Goal: Information Seeking & Learning: Learn about a topic

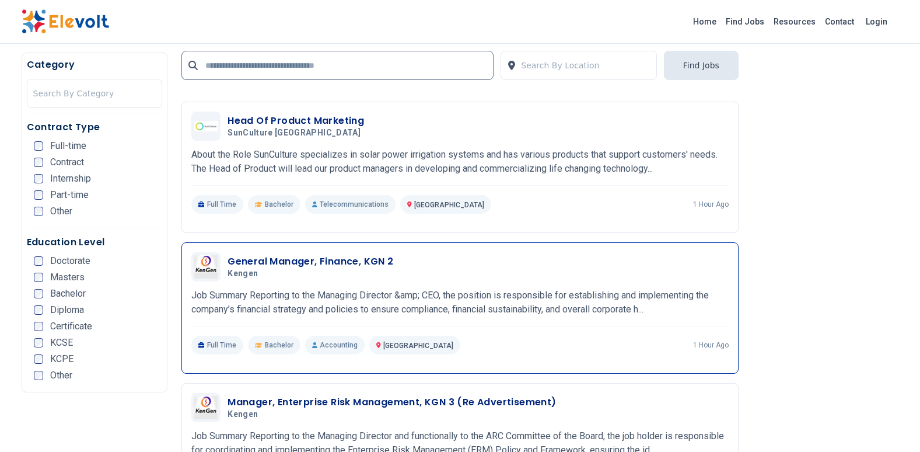
scroll to position [1167, 0]
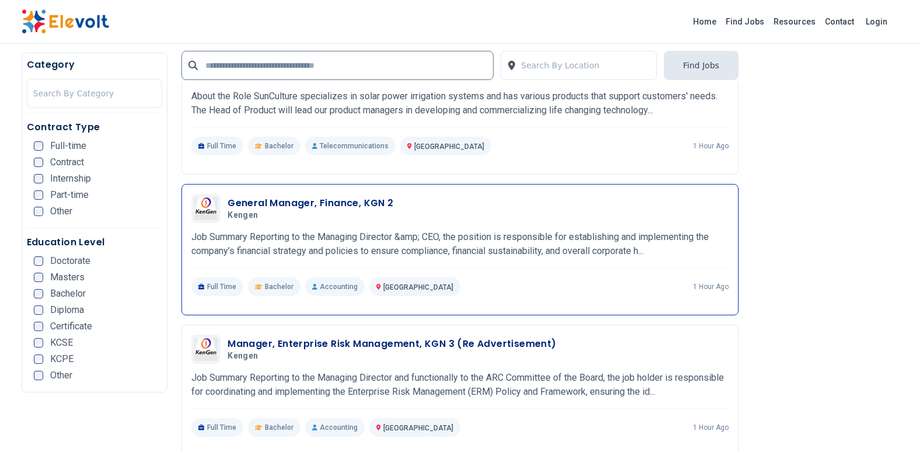
click at [471, 244] on p "Job Summary Reporting to the Managing Director &amp; CEO, the position is respo…" at bounding box center [459, 244] width 537 height 28
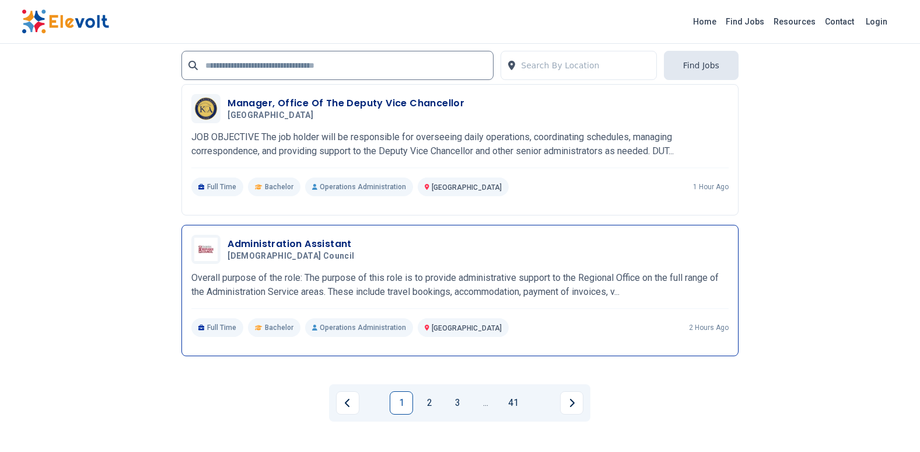
scroll to position [2567, 0]
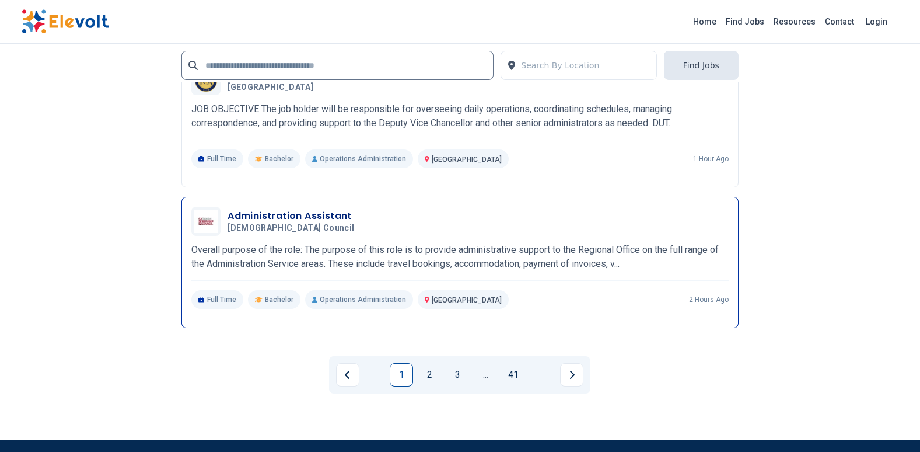
click at [315, 255] on p "Overall purpose of the role: The purpose of this role is to provide administrat…" at bounding box center [459, 257] width 537 height 28
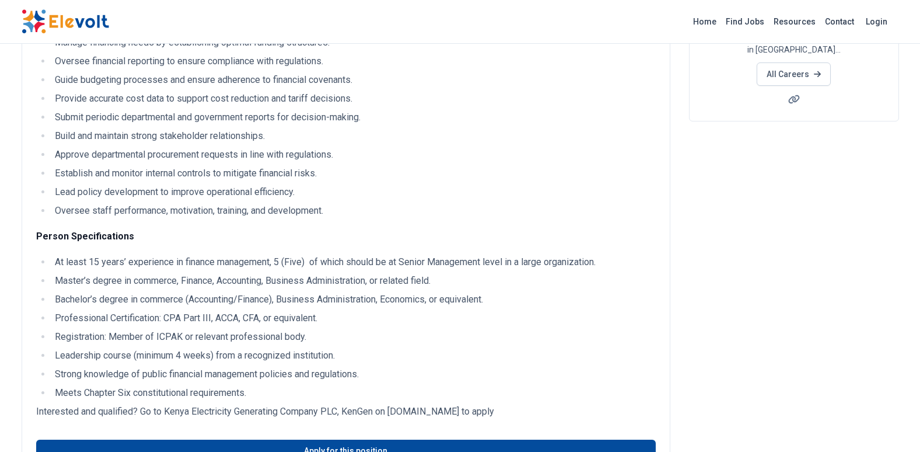
scroll to position [233, 0]
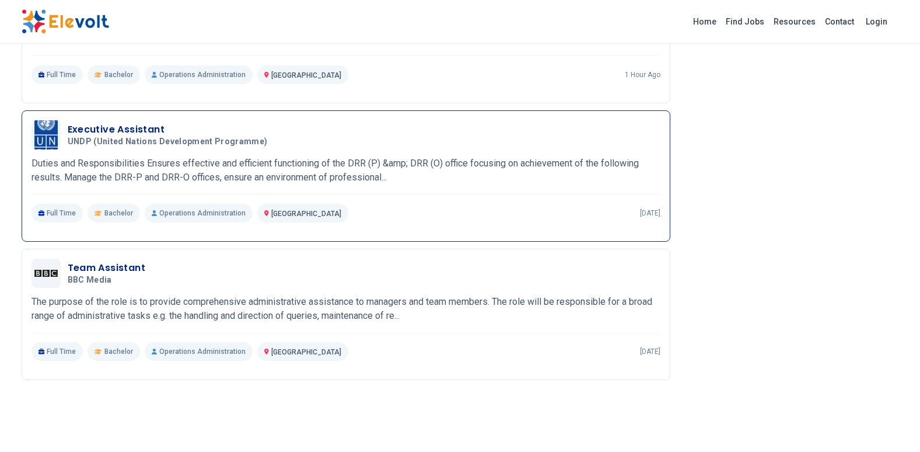
scroll to position [1167, 0]
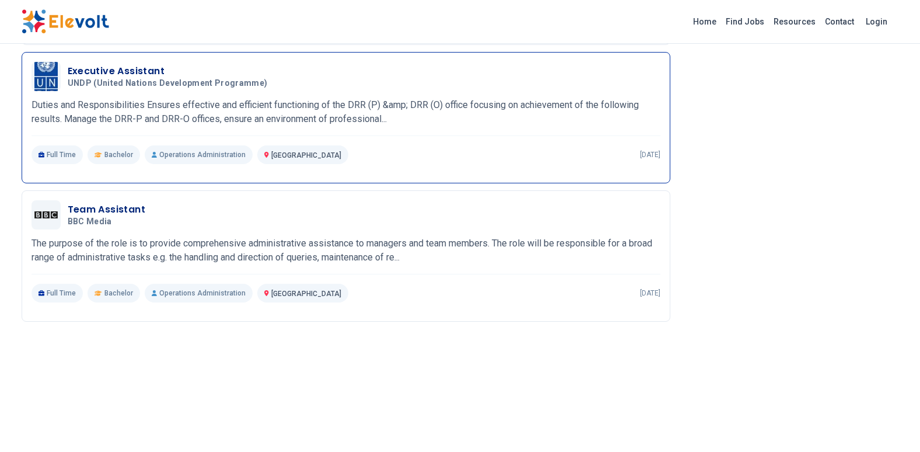
click at [265, 123] on p "Duties and Responsibilities Ensures effective and efficient functioning of the …" at bounding box center [346, 112] width 629 height 28
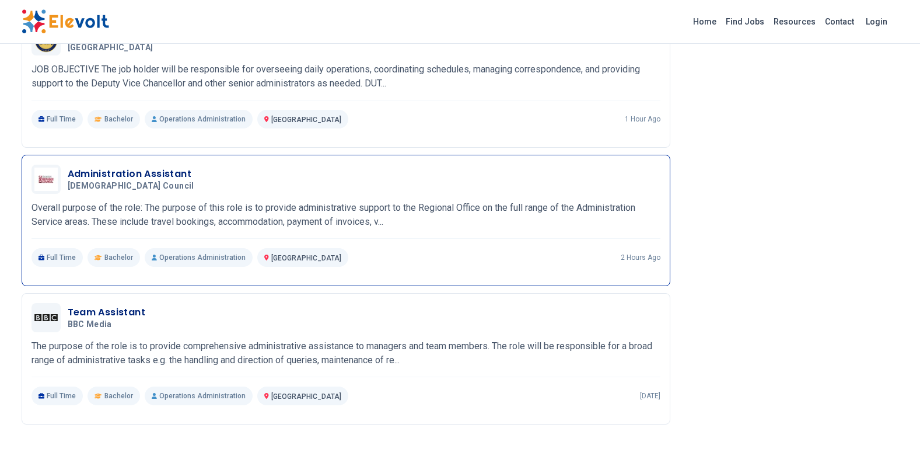
scroll to position [1108, 0]
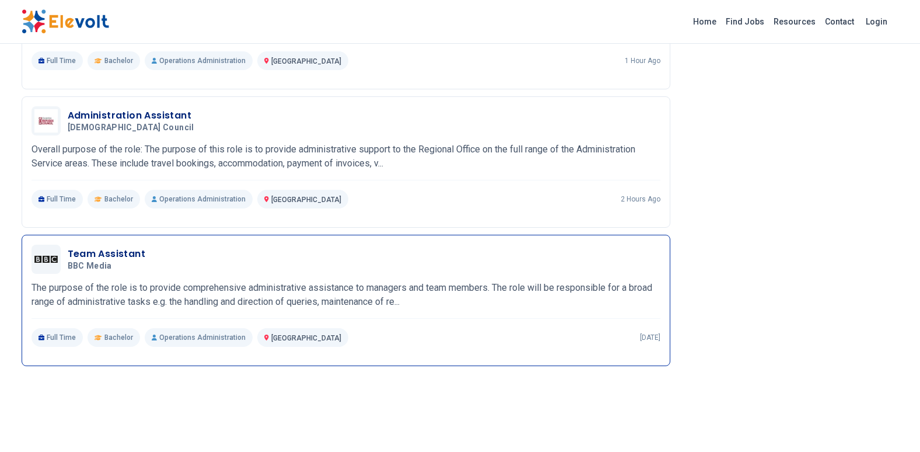
click at [152, 302] on p "The purpose of the role is to provide comprehensive administrative assistance t…" at bounding box center [346, 295] width 629 height 28
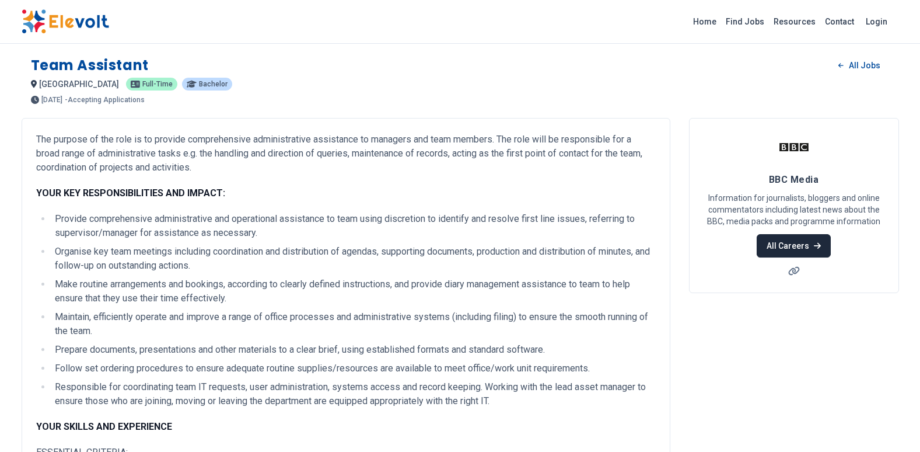
click at [788, 236] on link "All Careers" at bounding box center [794, 245] width 74 height 23
click at [199, 85] on span "Bachelor" at bounding box center [213, 84] width 29 height 7
click at [744, 19] on link "Find Jobs" at bounding box center [745, 21] width 48 height 19
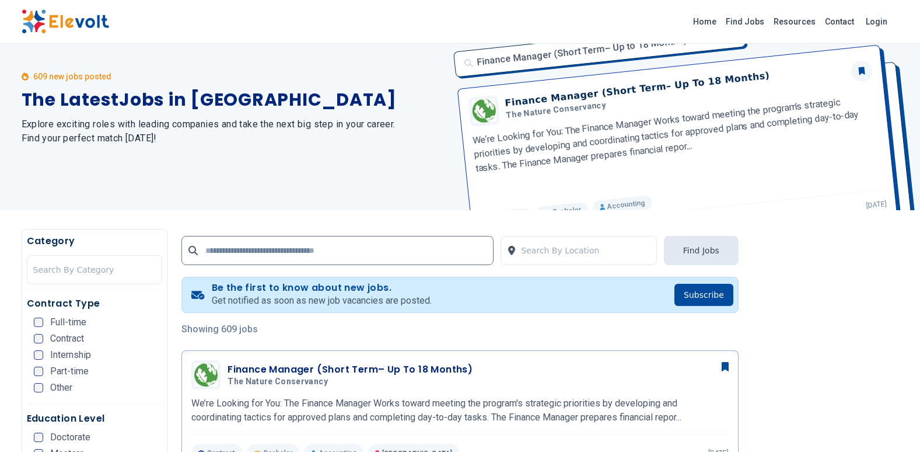
scroll to position [58, 0]
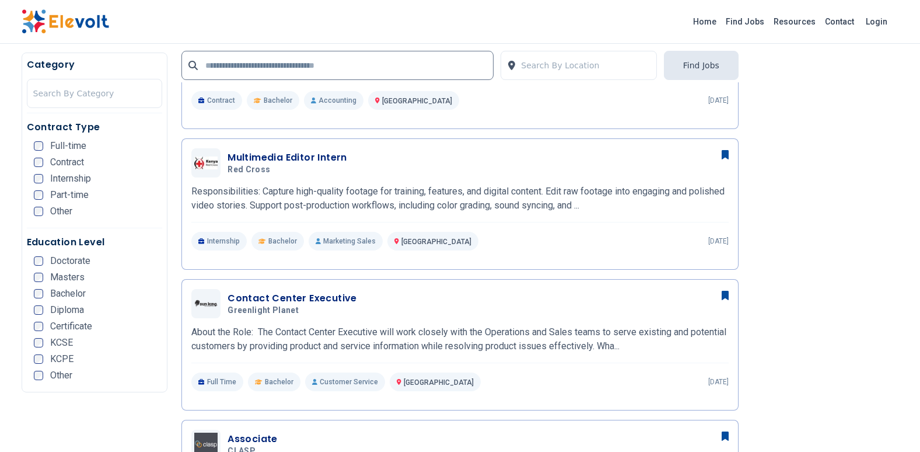
scroll to position [408, 0]
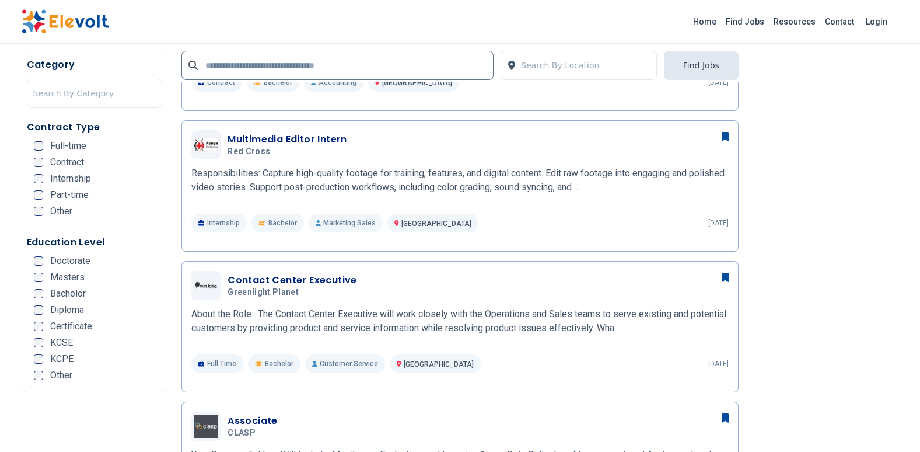
click at [55, 159] on span "Contract" at bounding box center [67, 162] width 34 height 9
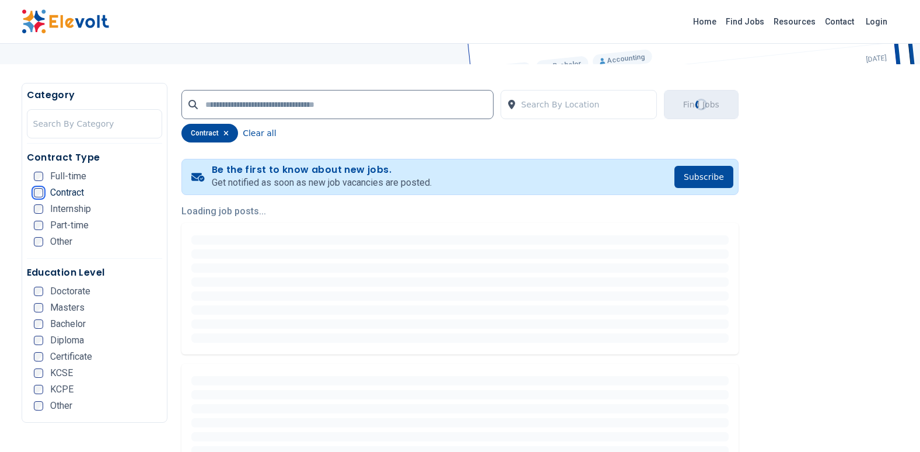
scroll to position [0, 0]
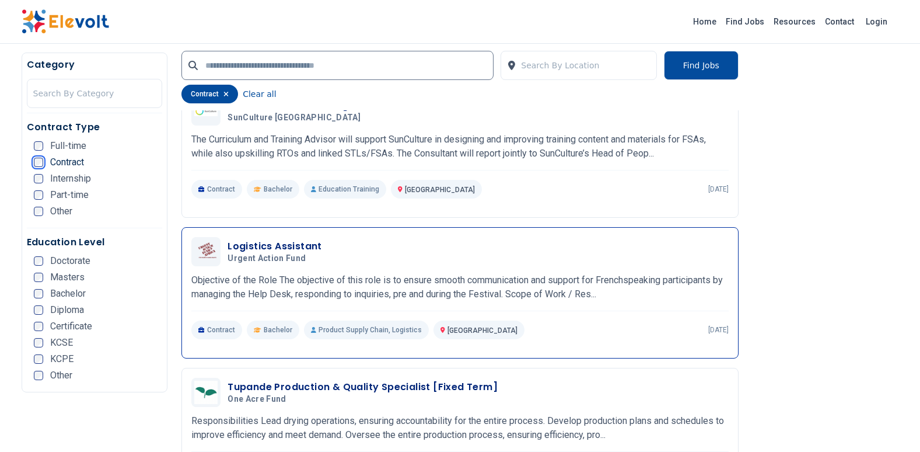
scroll to position [1867, 0]
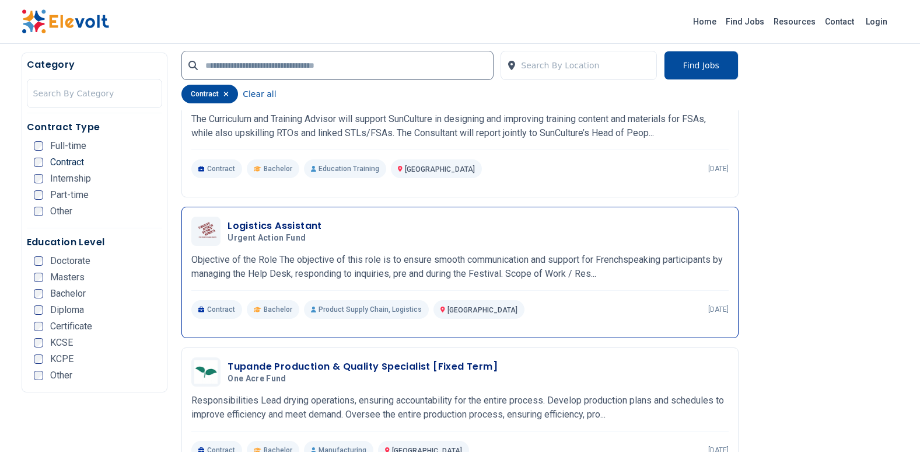
click at [305, 267] on p "Objective of the Role The objective of this role is to ensure smooth communicat…" at bounding box center [459, 267] width 537 height 28
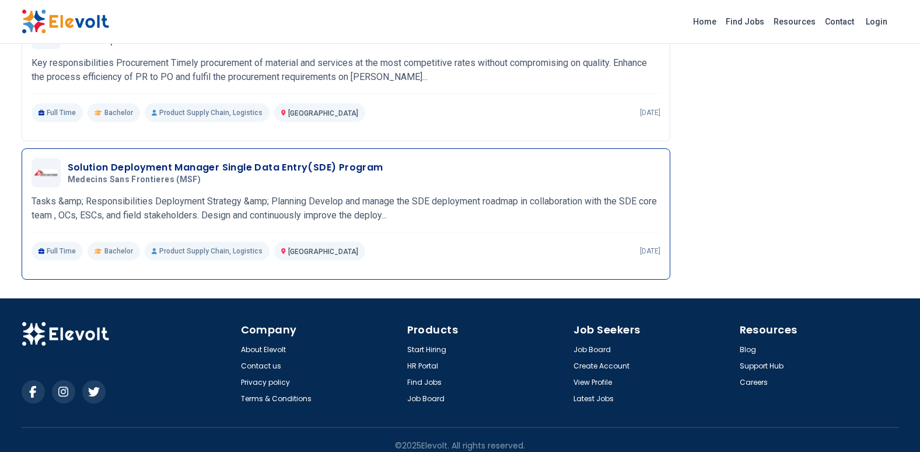
scroll to position [1536, 0]
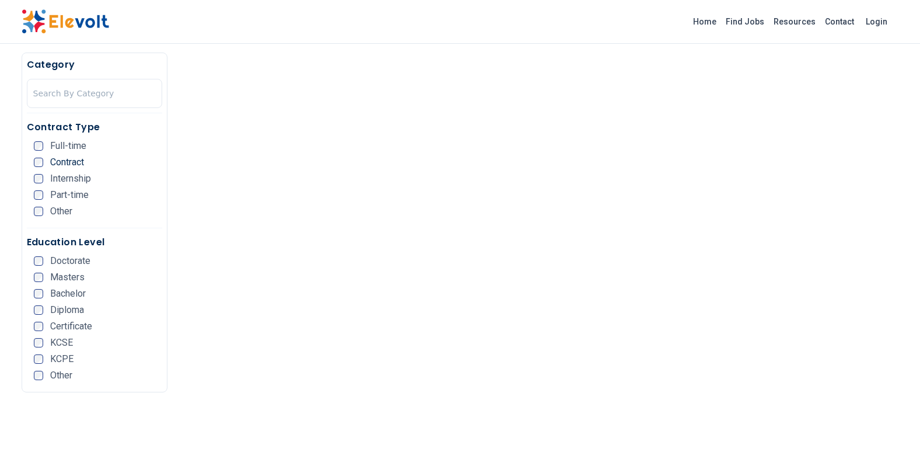
scroll to position [642, 0]
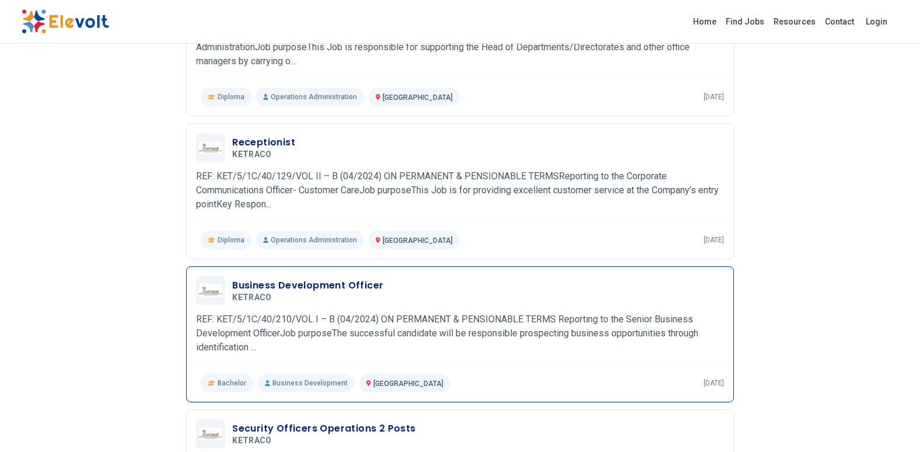
scroll to position [1050, 0]
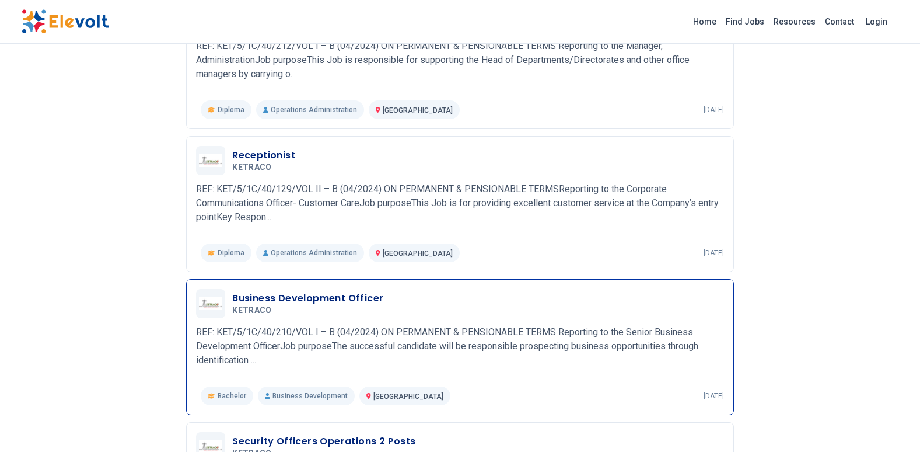
click at [356, 333] on p "REF: KET/5/1C/40/210/VOL I – B (04/2024) ON PERMANENT & PENSIONABLE TERMS Repor…" at bounding box center [460, 346] width 528 height 42
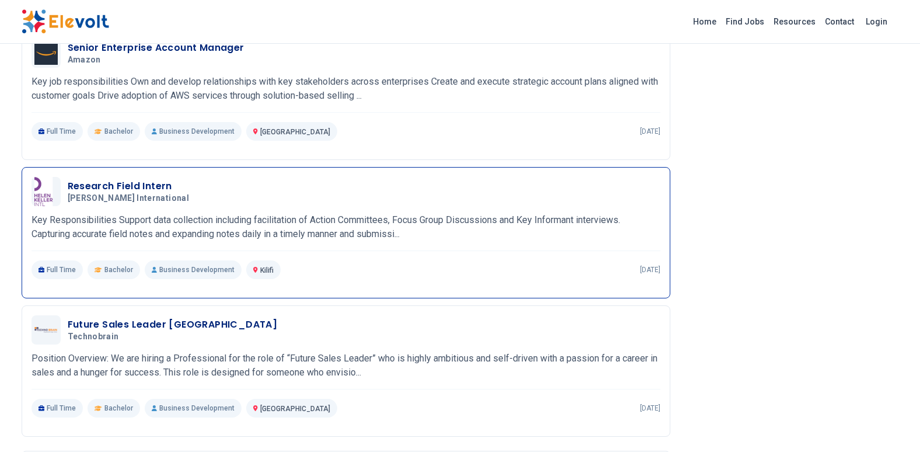
scroll to position [1458, 0]
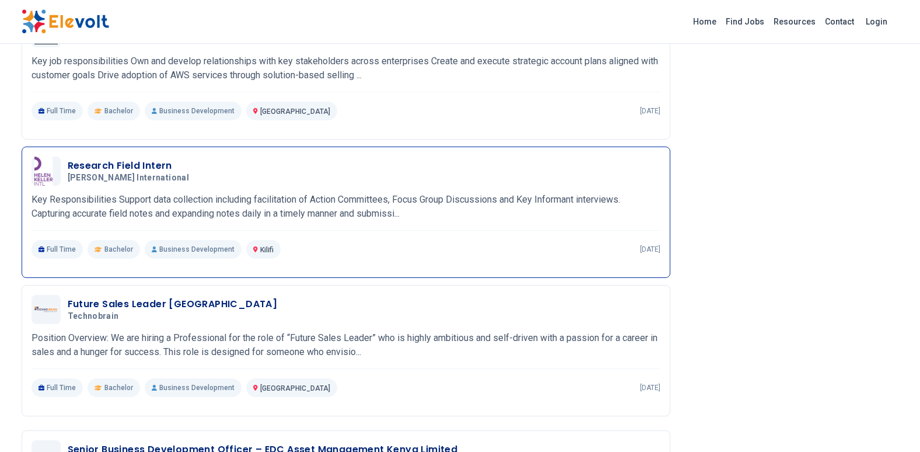
click at [211, 206] on p "Key Responsibilities Support data collection including facilitation of Action C…" at bounding box center [346, 207] width 629 height 28
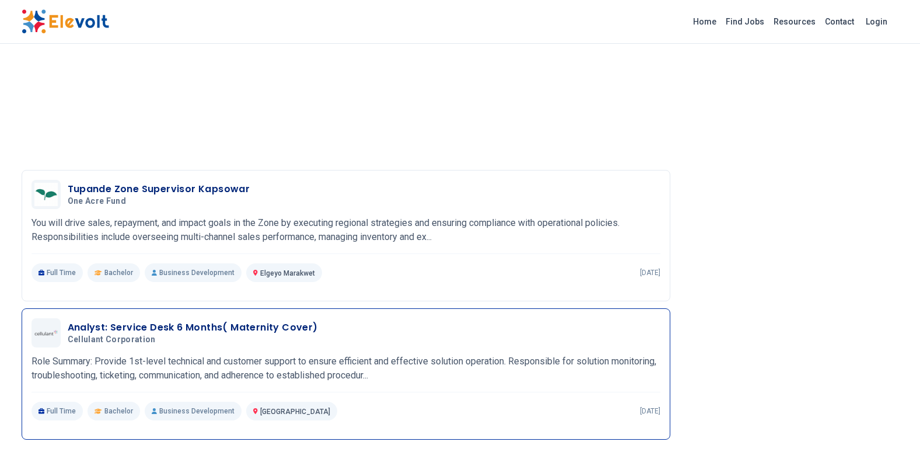
scroll to position [1073, 0]
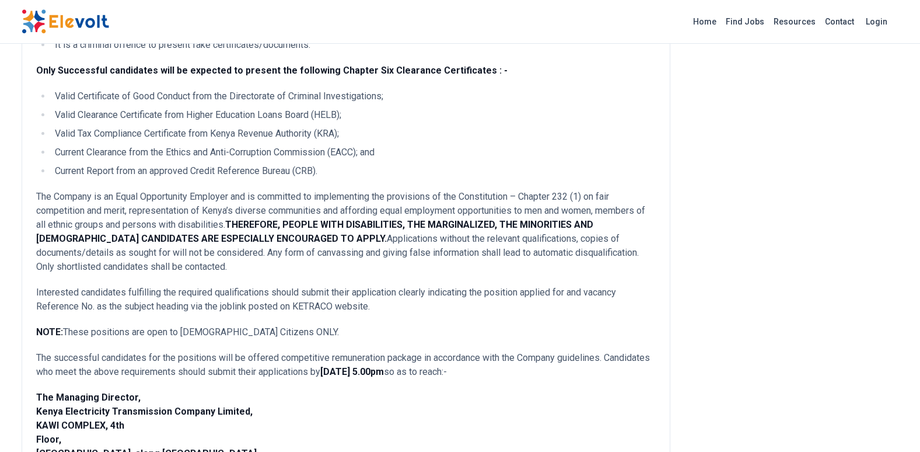
scroll to position [750, 0]
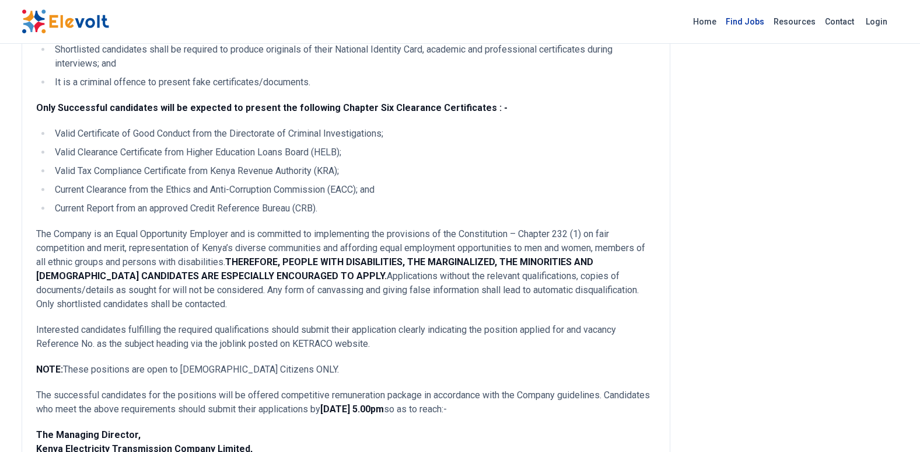
click at [749, 19] on link "Find Jobs" at bounding box center [745, 21] width 48 height 19
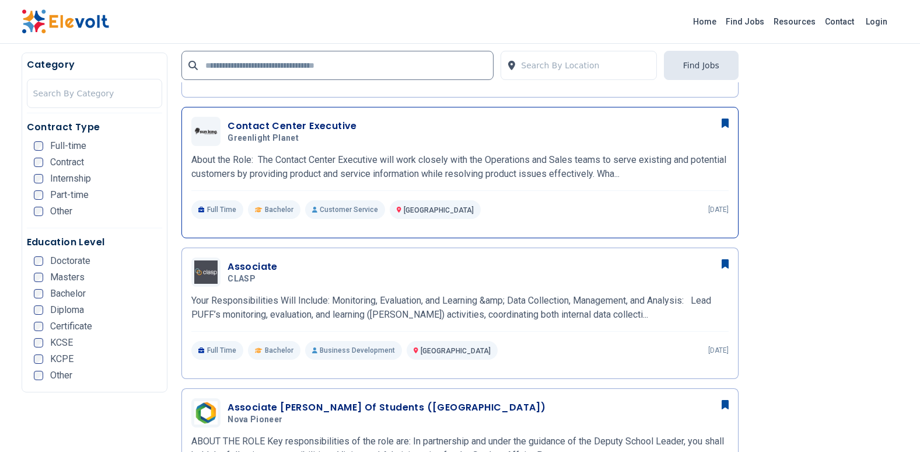
scroll to position [583, 0]
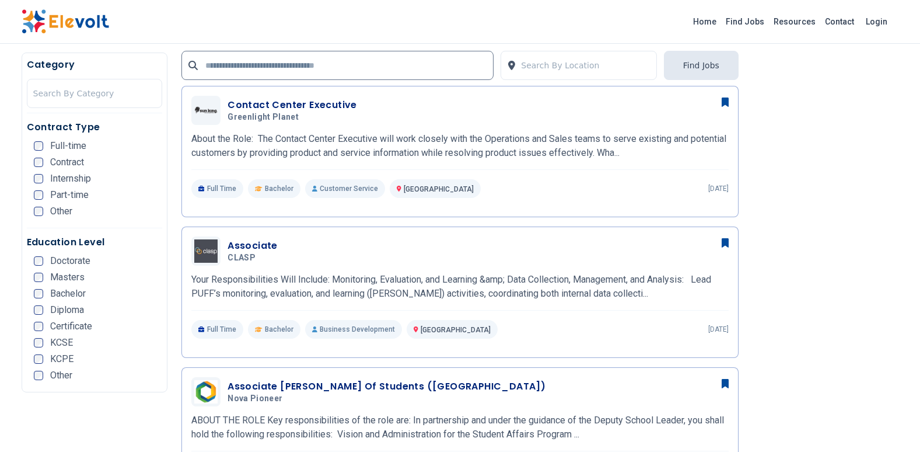
click at [65, 144] on span "Full-time" at bounding box center [68, 145] width 36 height 9
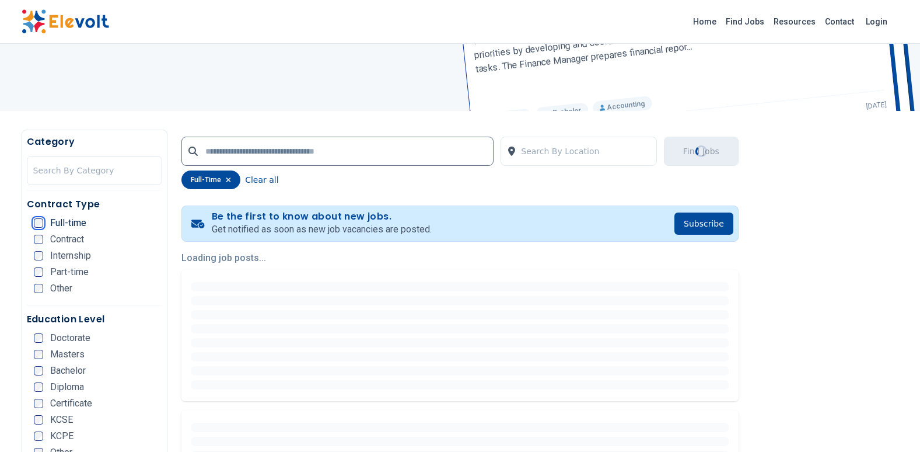
scroll to position [0, 0]
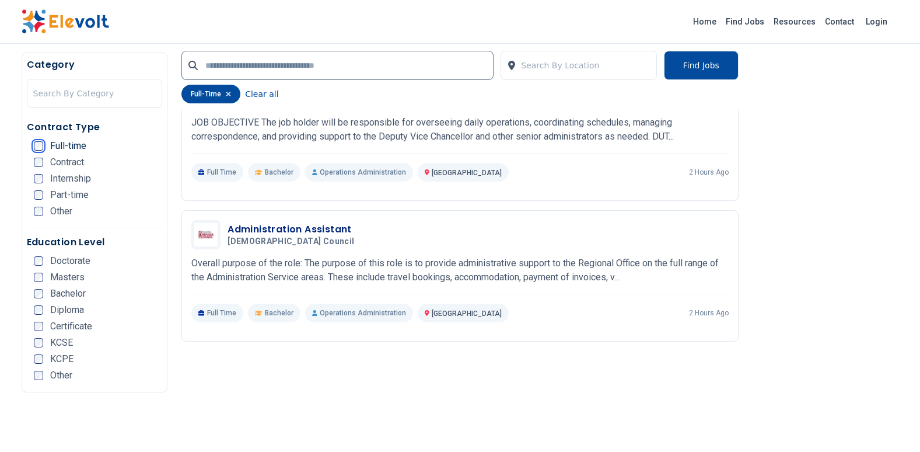
scroll to position [2217, 0]
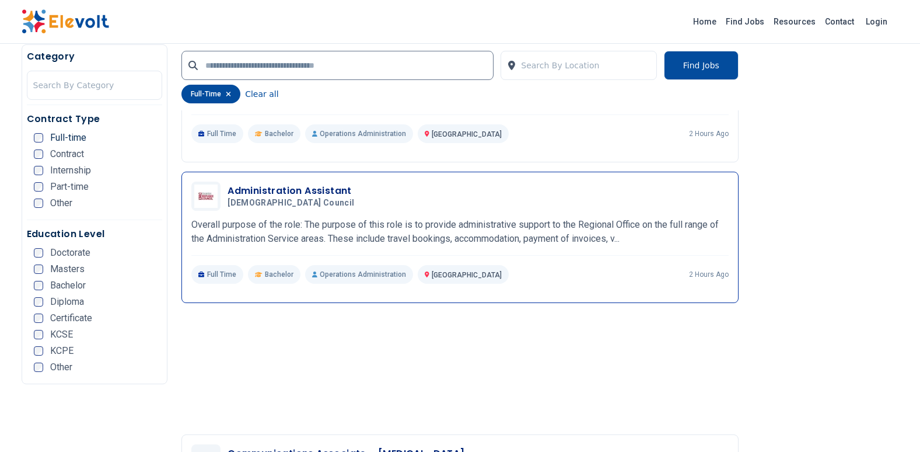
click at [423, 230] on p "Overall purpose of the role: The purpose of this role is to provide administrat…" at bounding box center [459, 232] width 537 height 28
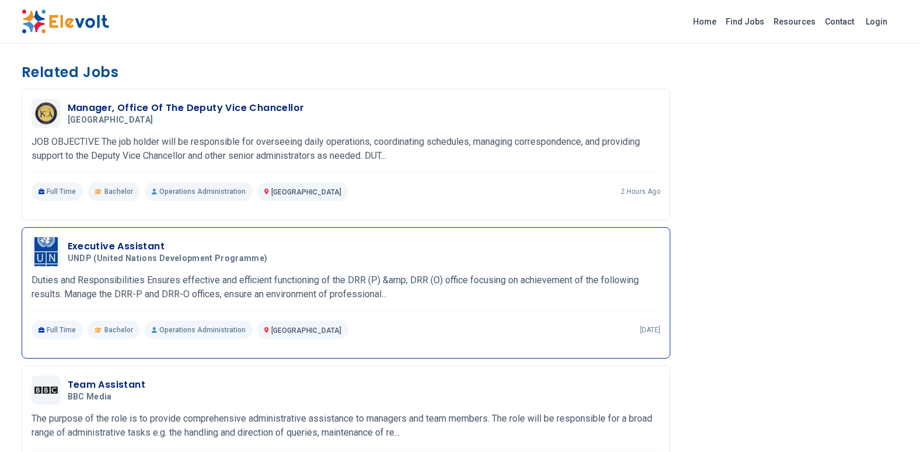
scroll to position [1050, 0]
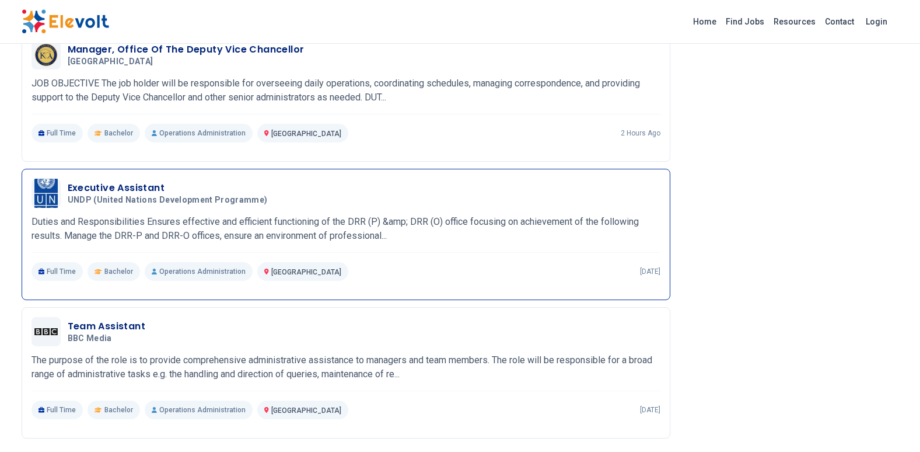
click at [242, 238] on p "Duties and Responsibilities Ensures effective and efficient functioning of the …" at bounding box center [346, 229] width 629 height 28
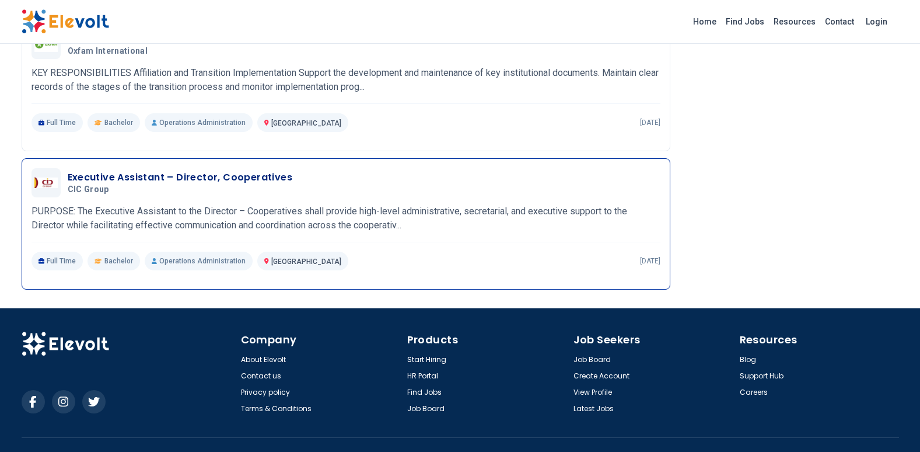
scroll to position [1633, 0]
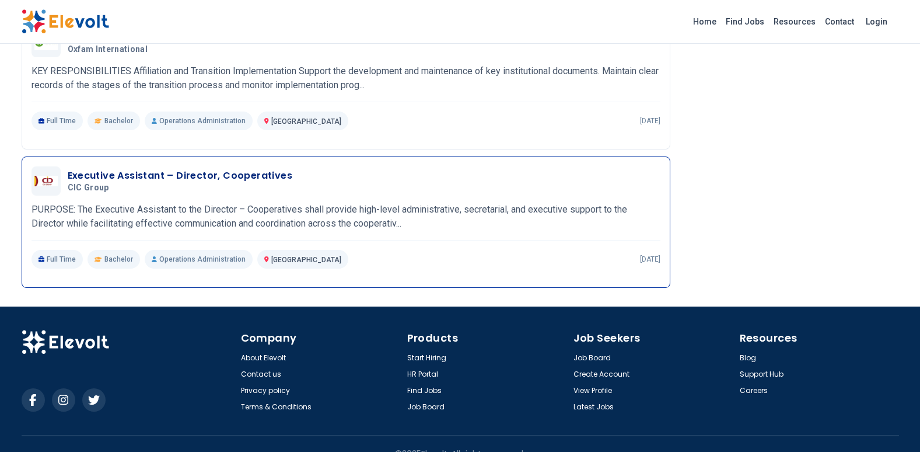
click at [334, 226] on p "PURPOSE: The Executive Assistant to the Director – Cooperatives shall provide h…" at bounding box center [346, 216] width 629 height 28
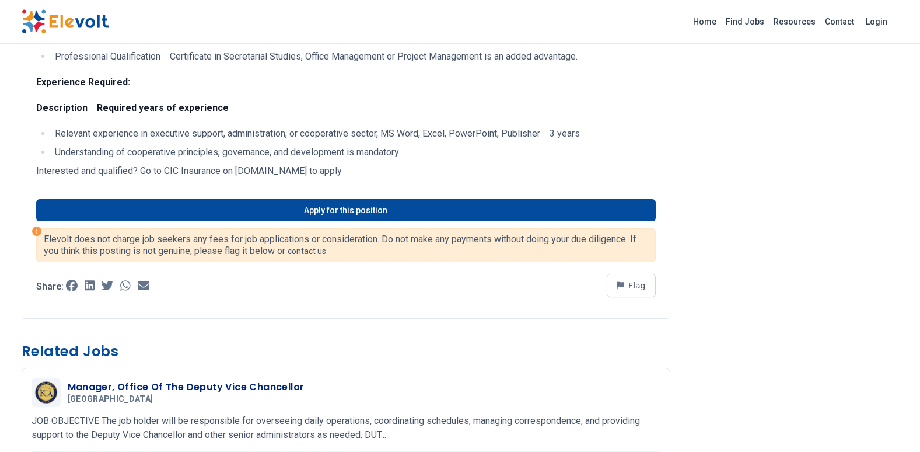
scroll to position [1342, 0]
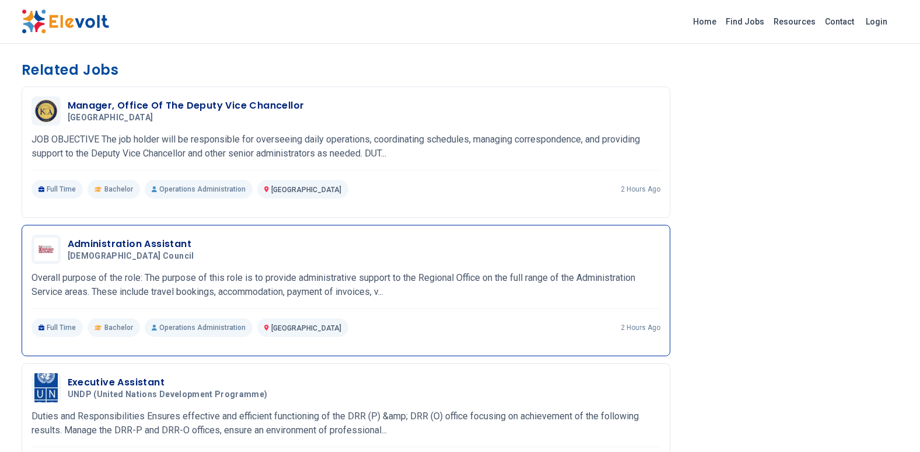
click at [329, 286] on p "Overall purpose of the role: The purpose of this role is to provide administrat…" at bounding box center [346, 285] width 629 height 28
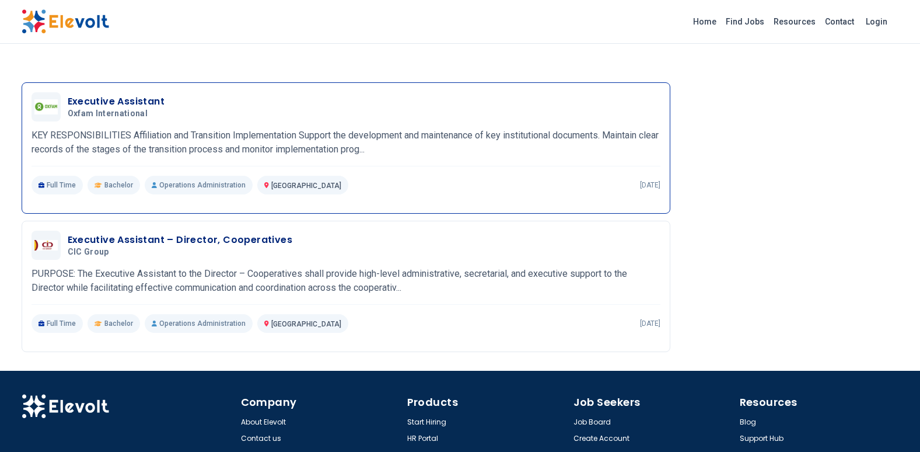
scroll to position [1389, 0]
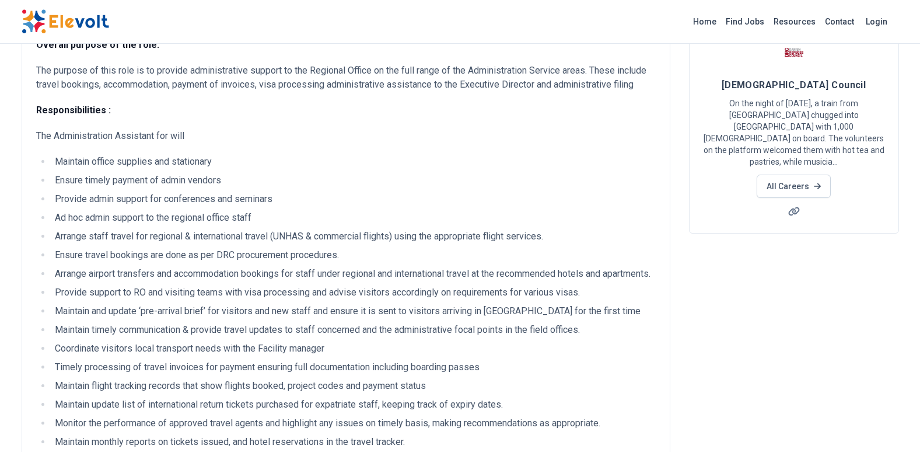
scroll to position [117, 0]
